Goal: Task Accomplishment & Management: Manage account settings

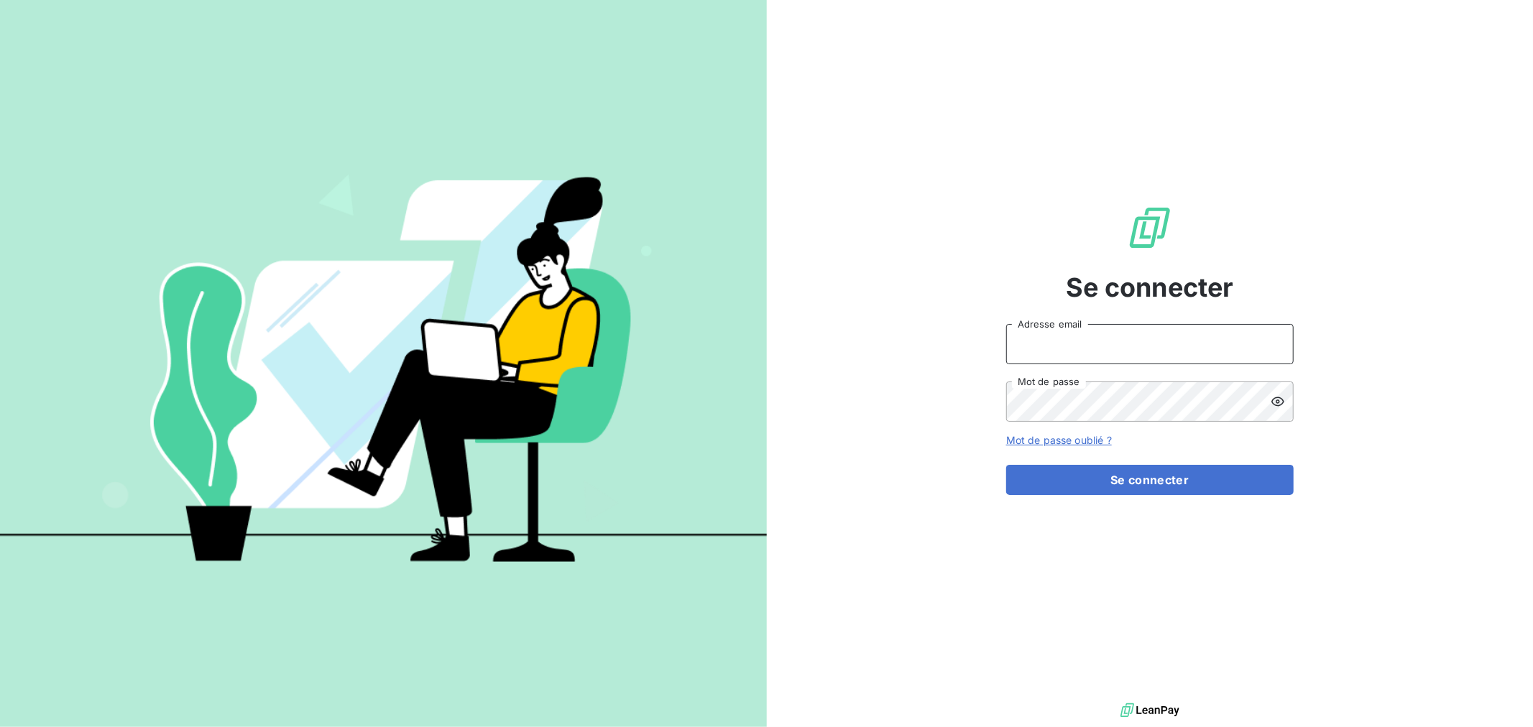
click at [1055, 338] on input "Adresse email" at bounding box center [1149, 344] width 287 height 40
paste input "[EMAIL_ADDRESS][DOMAIN_NAME]"
type input "[EMAIL_ADDRESS][DOMAIN_NAME]"
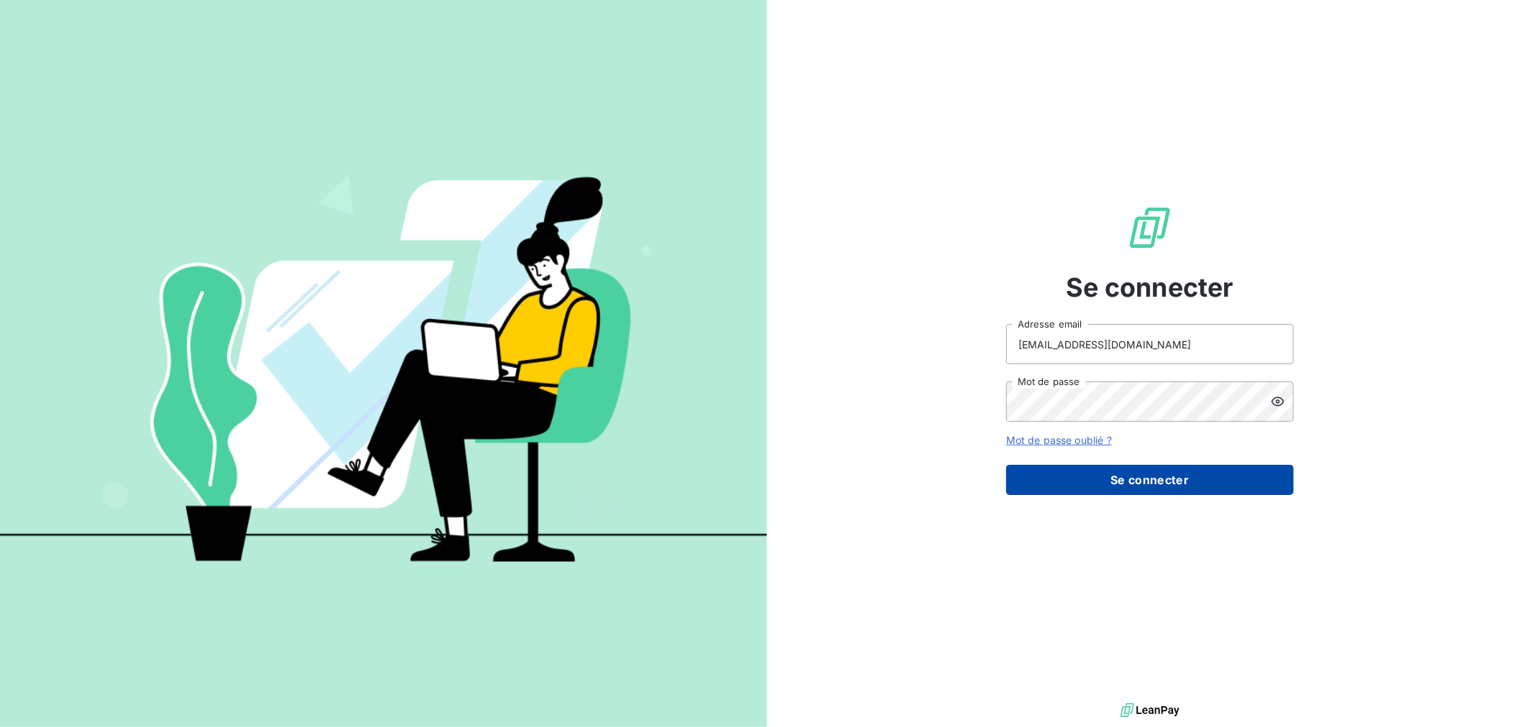
click at [1107, 479] on button "Se connecter" at bounding box center [1149, 480] width 287 height 30
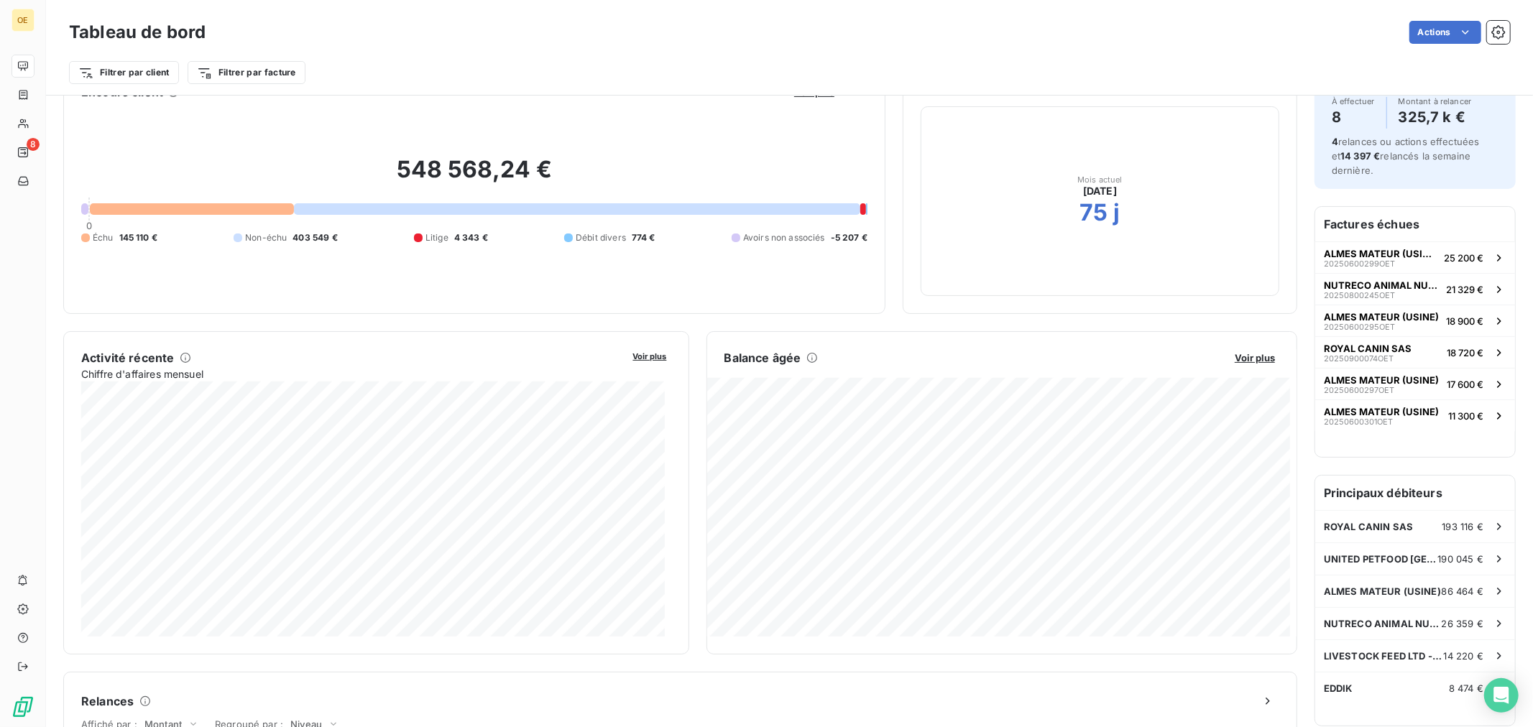
scroll to position [80, 0]
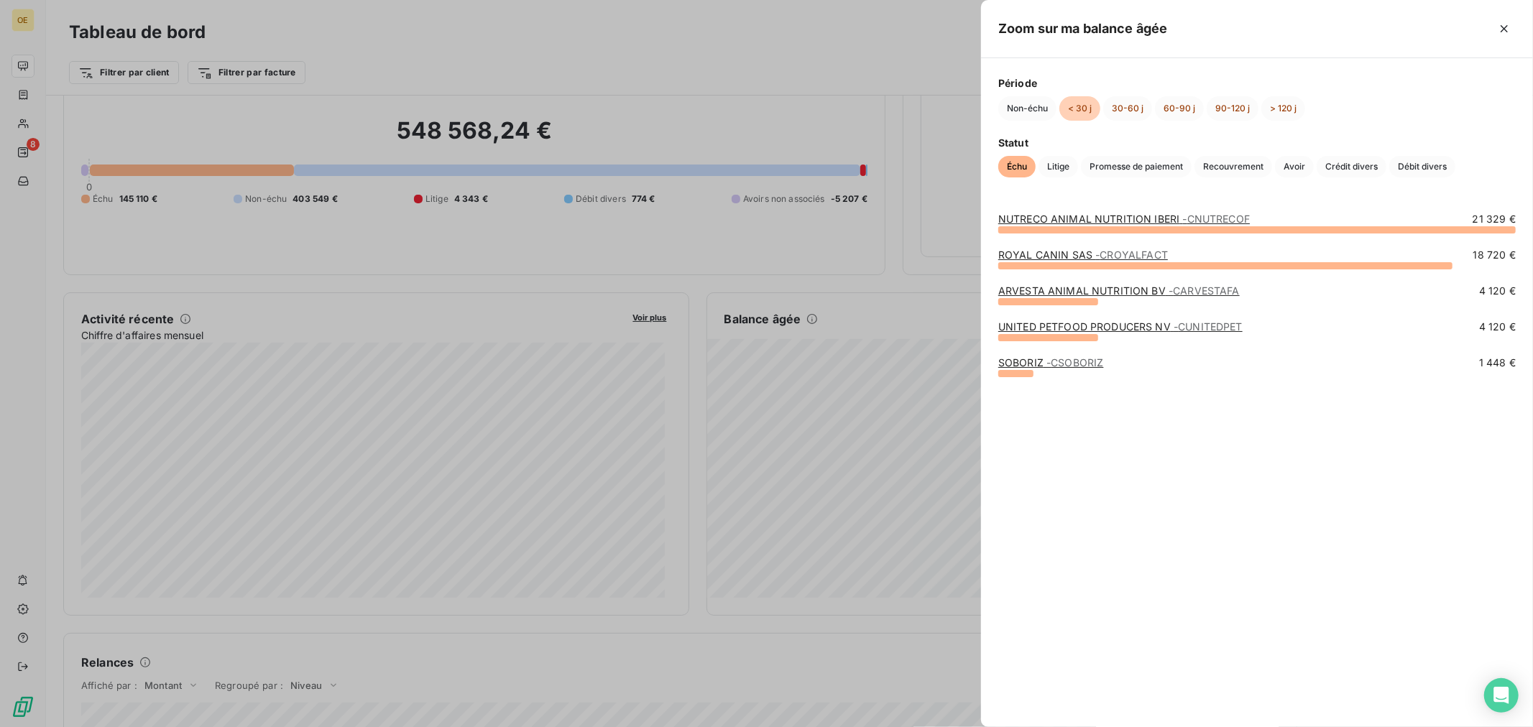
click at [878, 140] on div at bounding box center [766, 363] width 1533 height 727
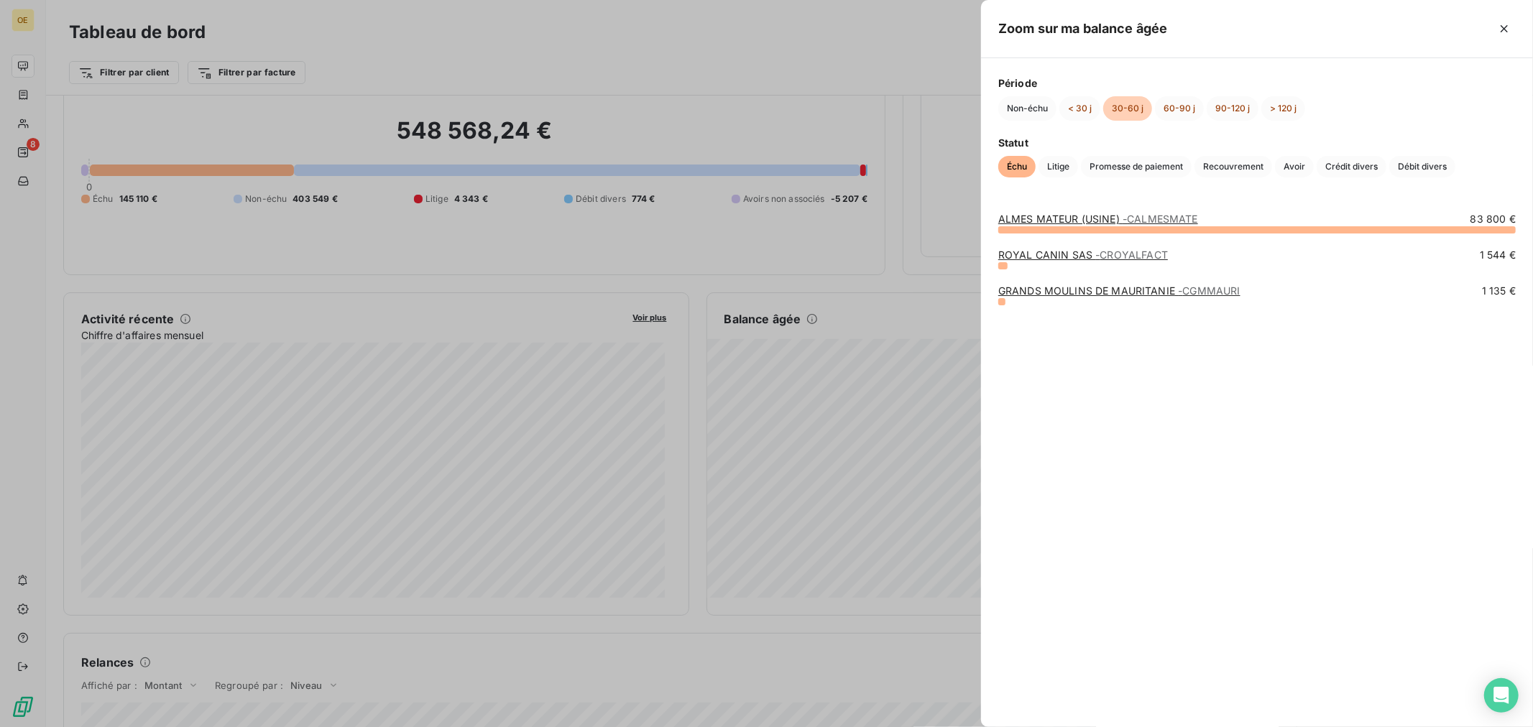
click at [954, 240] on div at bounding box center [766, 363] width 1533 height 727
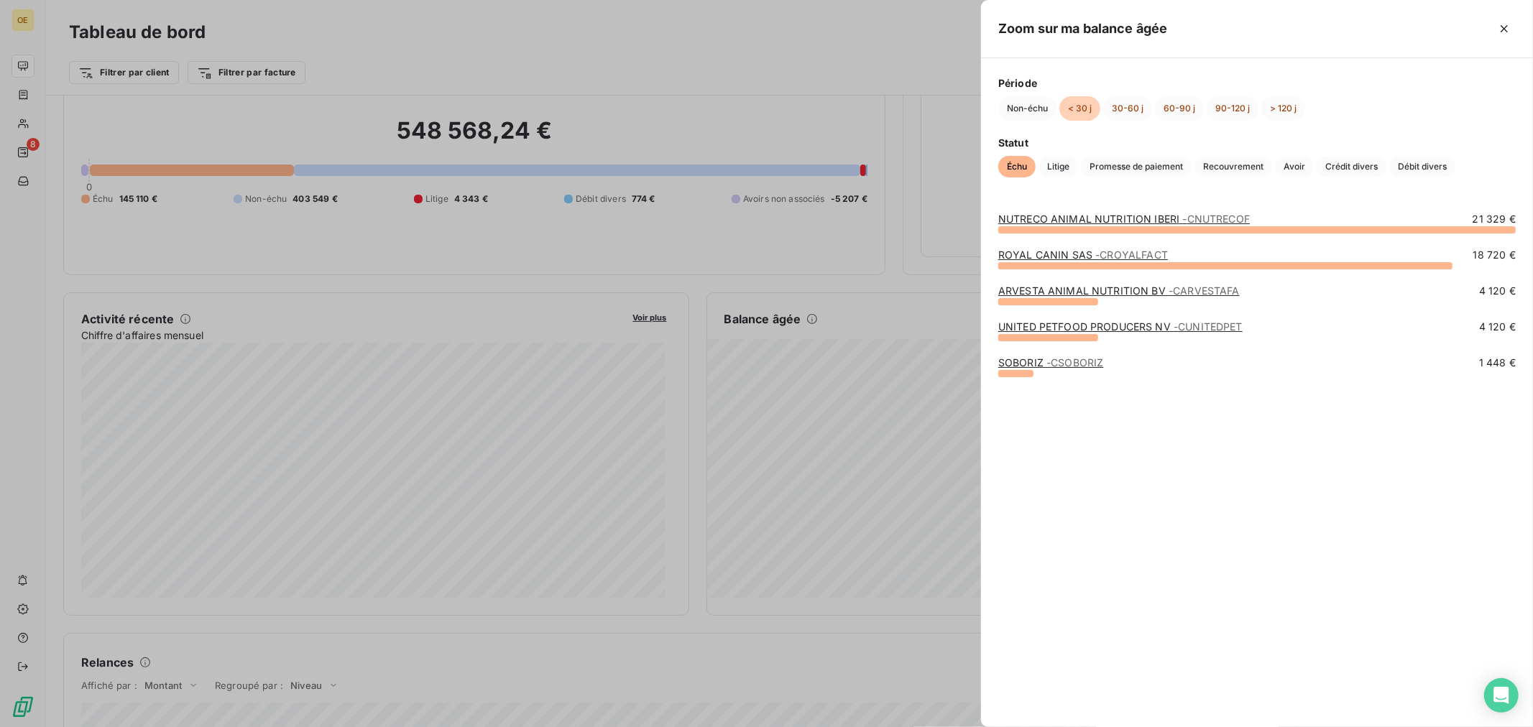
click at [1045, 256] on link "ROYAL CANIN SAS - CROYALFACT" at bounding box center [1083, 255] width 170 height 12
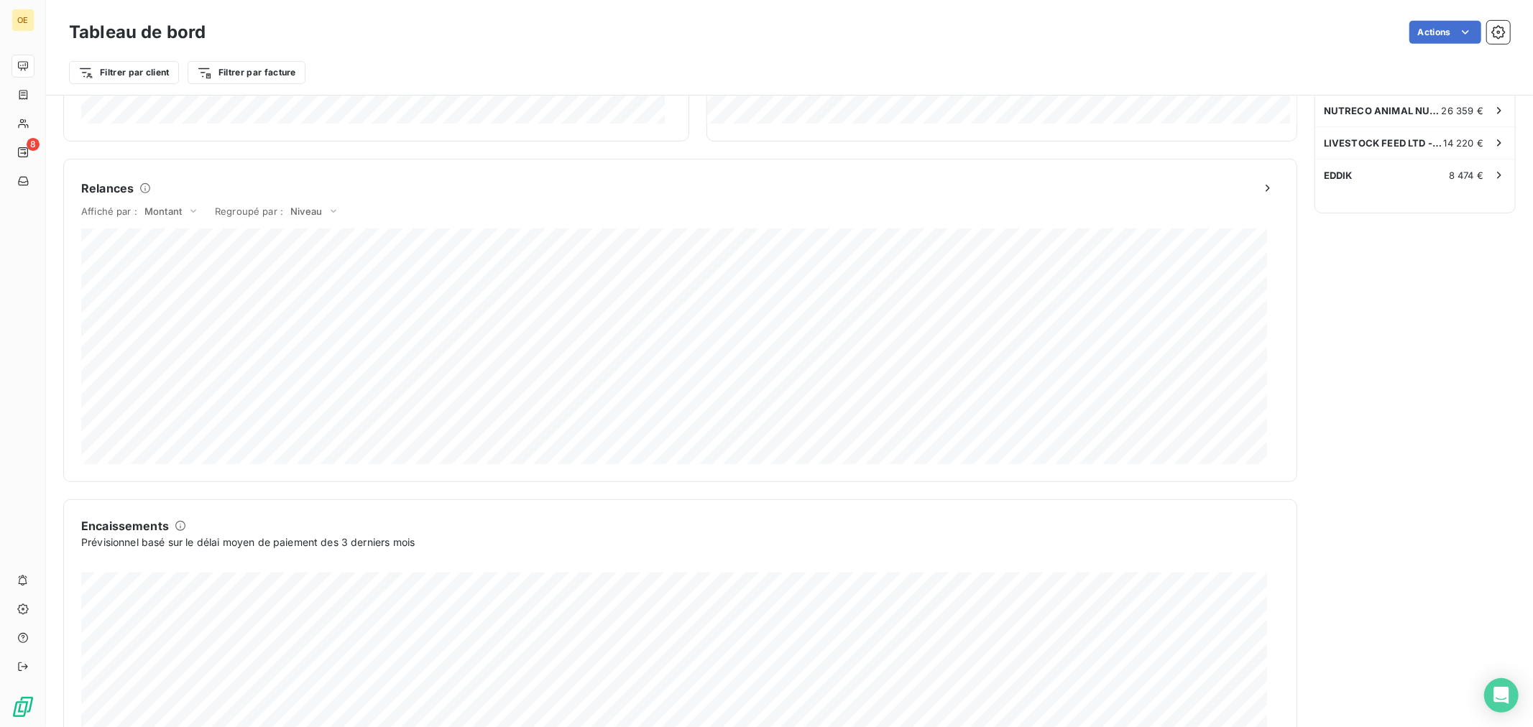
scroll to position [673, 0]
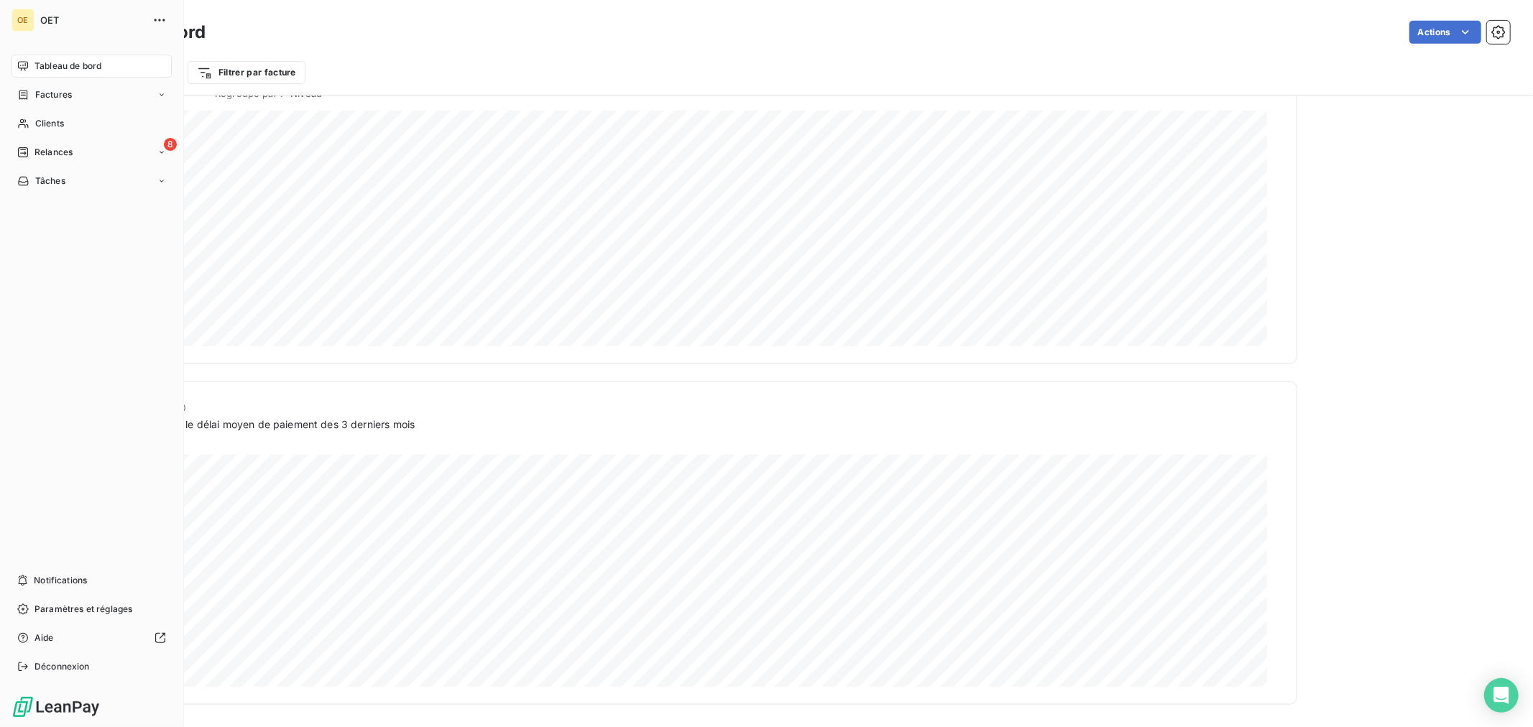
click at [65, 67] on span "Tableau de bord" at bounding box center [67, 66] width 67 height 13
click at [63, 97] on span "Factures" at bounding box center [53, 94] width 37 height 13
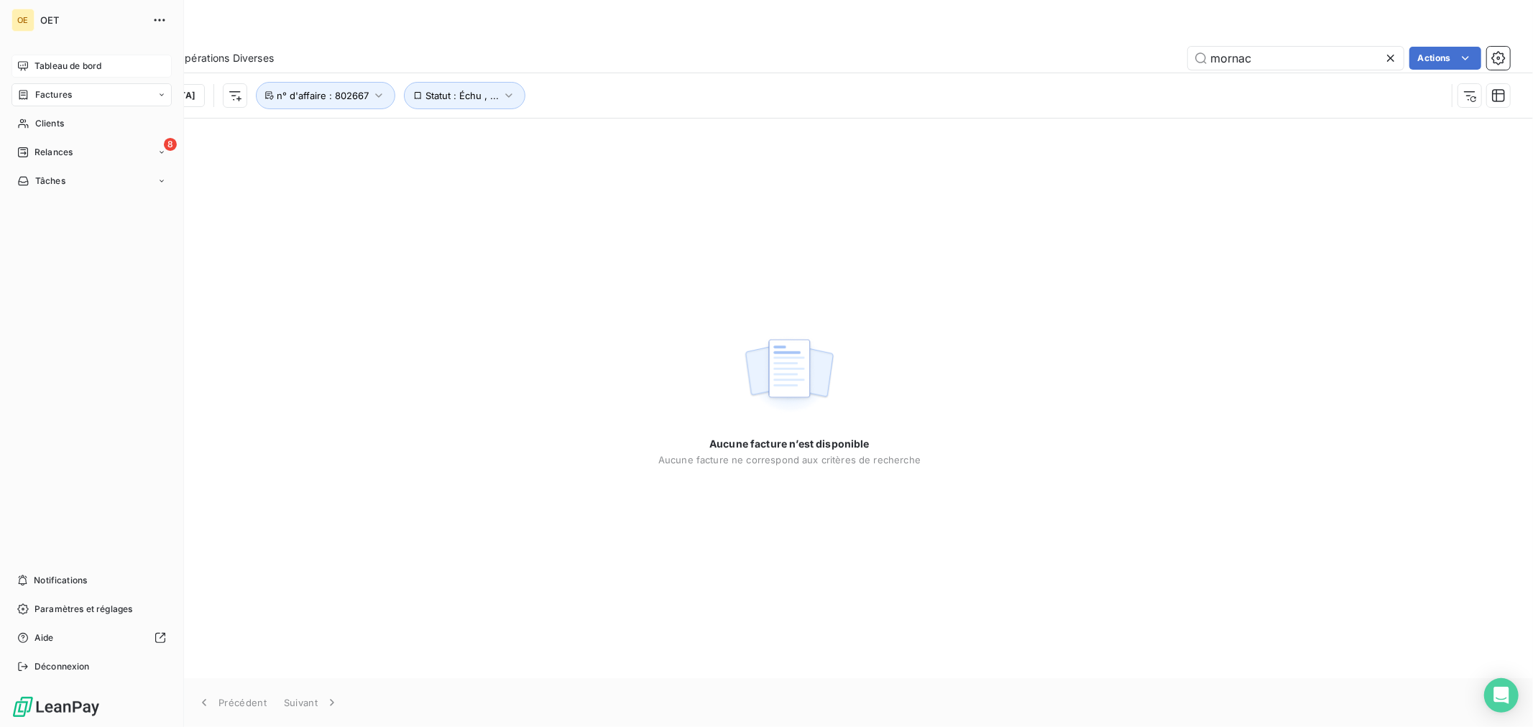
click at [75, 63] on span "Tableau de bord" at bounding box center [67, 66] width 67 height 13
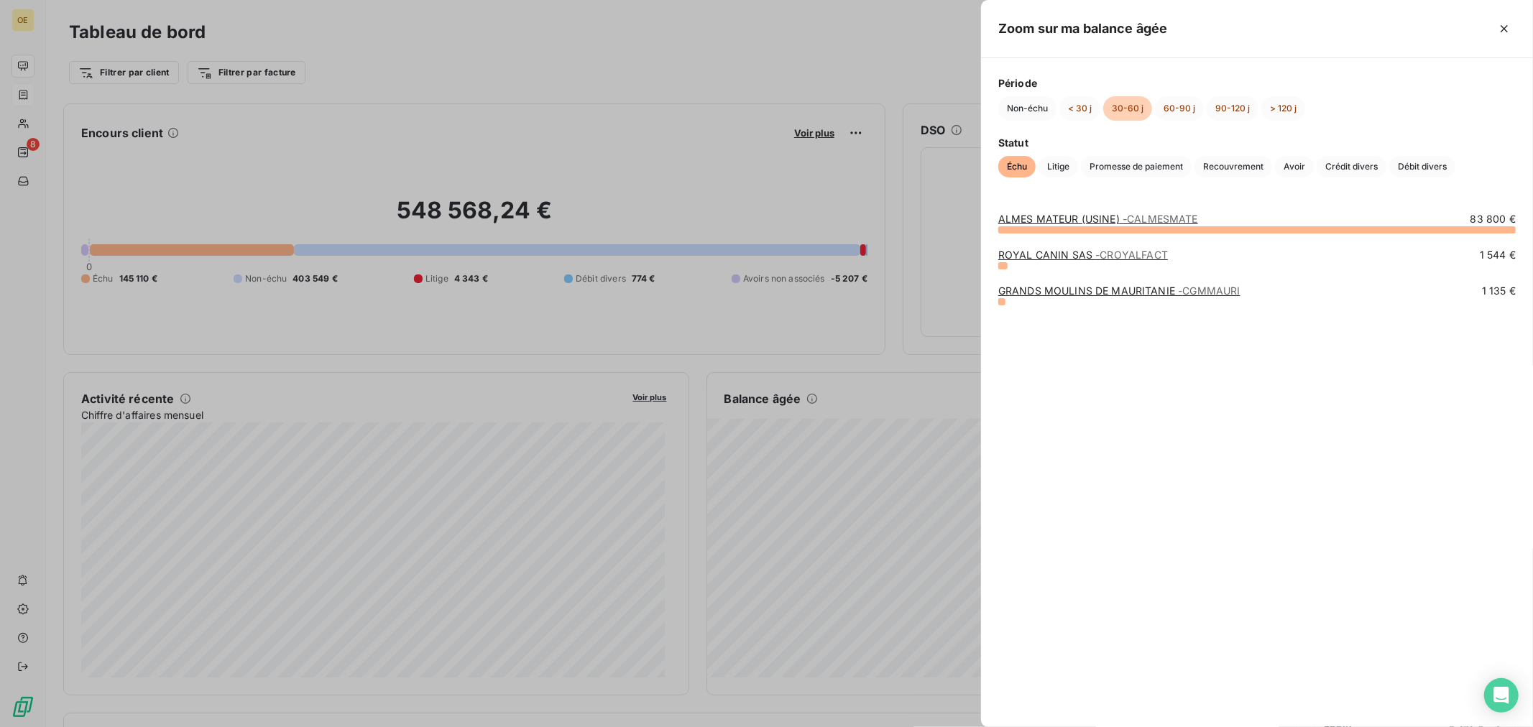
click at [877, 556] on div at bounding box center [766, 363] width 1533 height 727
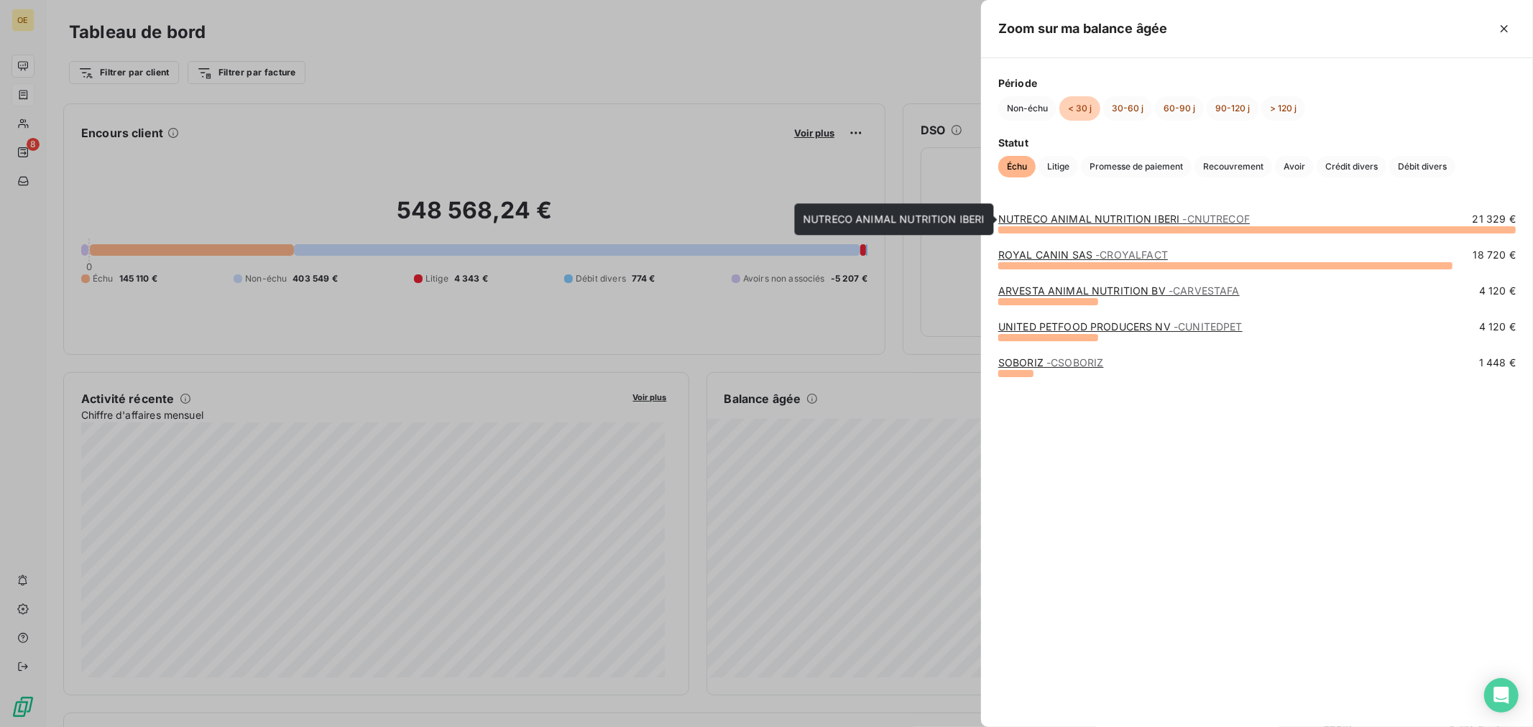
click at [1074, 221] on link "NUTRECO ANIMAL NUTRITION IBERI - CNUTRECOF" at bounding box center [1123, 219] width 251 height 12
